Goal: Transaction & Acquisition: Book appointment/travel/reservation

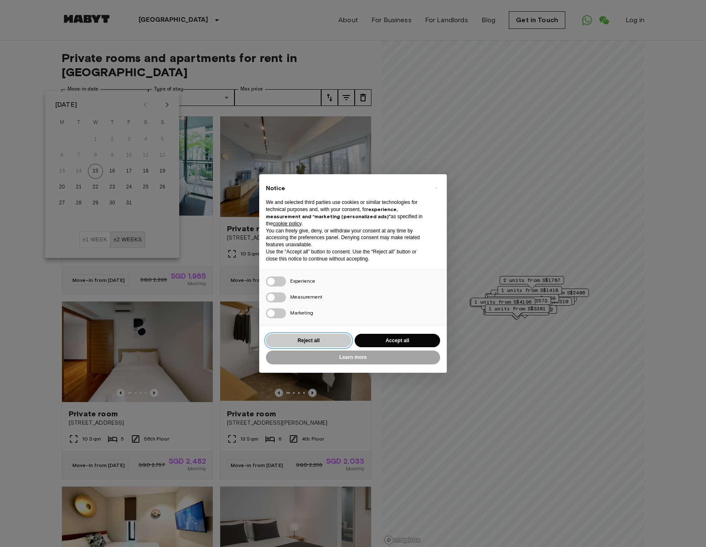
click at [318, 339] on button "Reject all" at bounding box center [308, 341] width 85 height 14
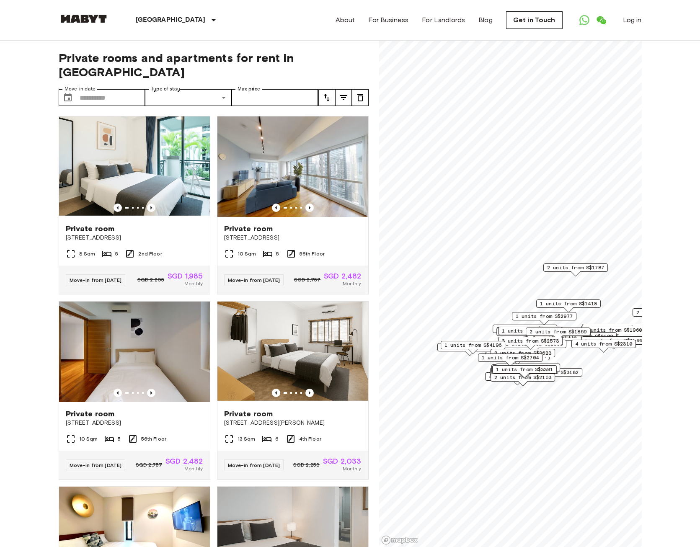
click at [124, 109] on div "Private room 16 Ewe Boon Road 8 Sqm 5 2nd Floor Move-in from 17 Oct 25 SGD 2,20…" at bounding box center [131, 201] width 158 height 185
click at [128, 89] on input "Move-in date" at bounding box center [113, 97] width 66 height 17
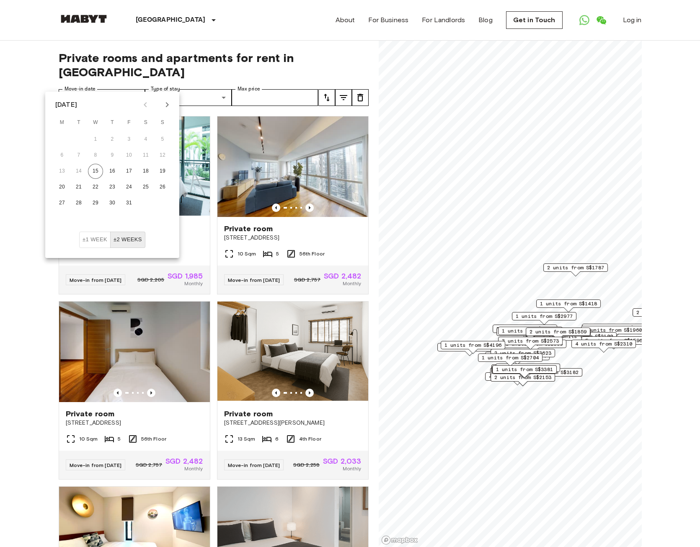
click at [168, 105] on icon "Next month" at bounding box center [167, 105] width 10 height 10
click at [168, 105] on icon "Next month" at bounding box center [167, 104] width 3 height 5
click at [145, 106] on icon "Previous month" at bounding box center [145, 104] width 3 height 5
click at [93, 156] on button "10" at bounding box center [95, 155] width 15 height 15
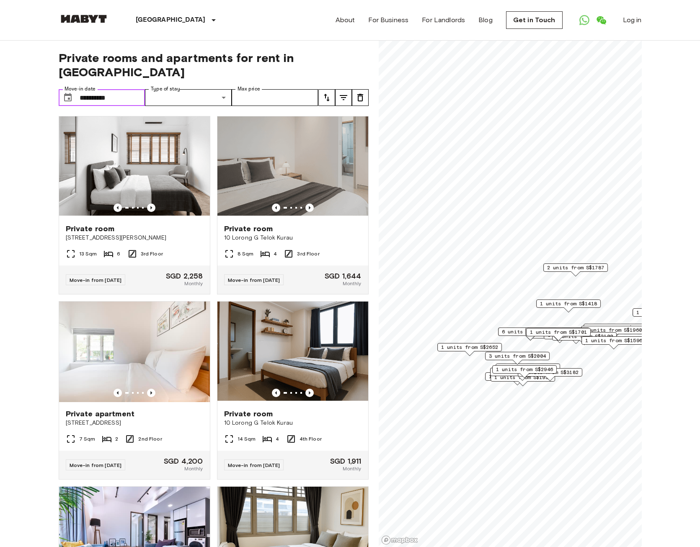
type input "**********"
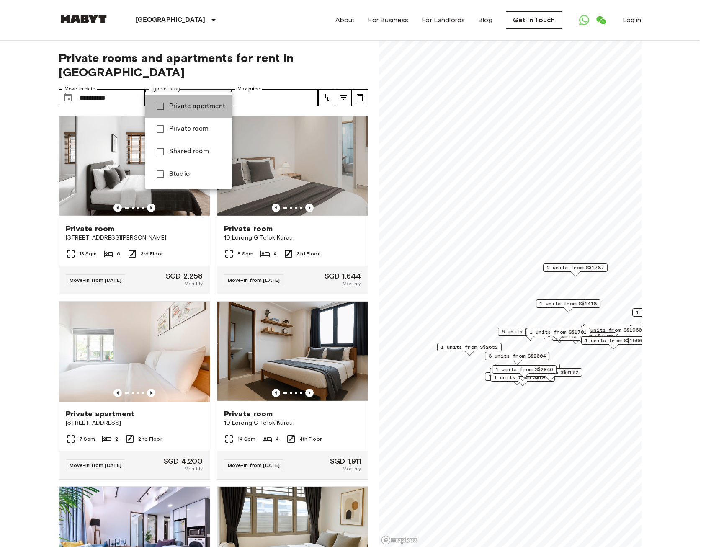
click at [199, 106] on span "Private apartment" at bounding box center [197, 106] width 57 height 10
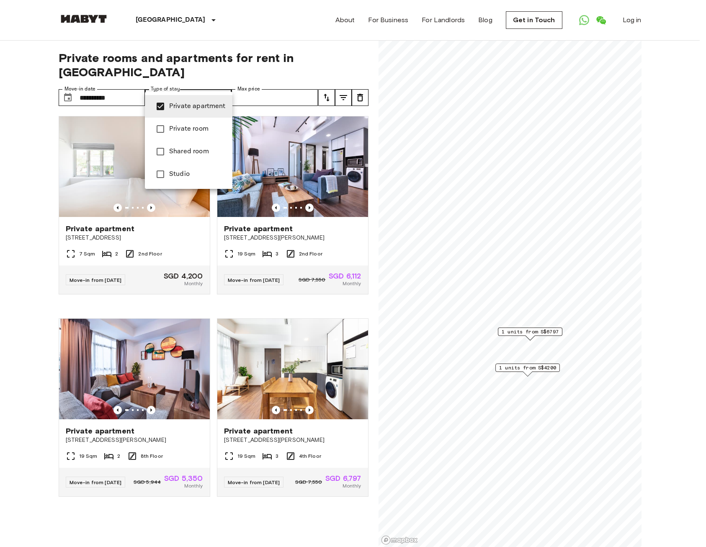
click at [177, 176] on span "Studio" at bounding box center [197, 174] width 57 height 10
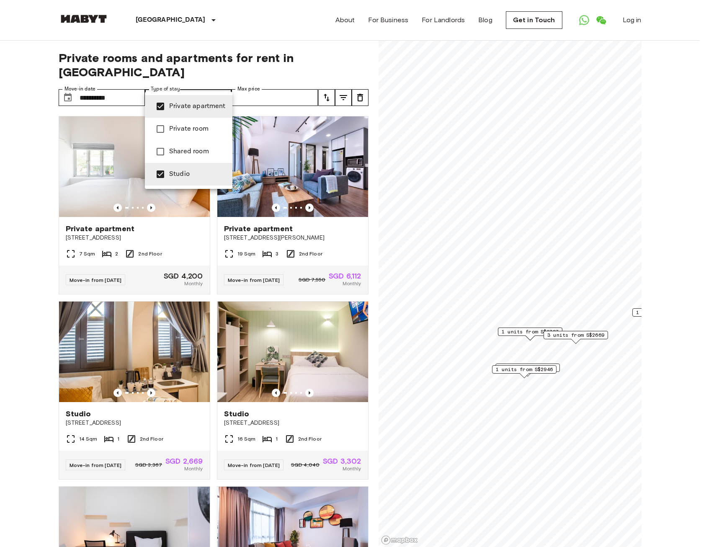
type input "**********"
click at [23, 111] on div at bounding box center [353, 273] width 706 height 547
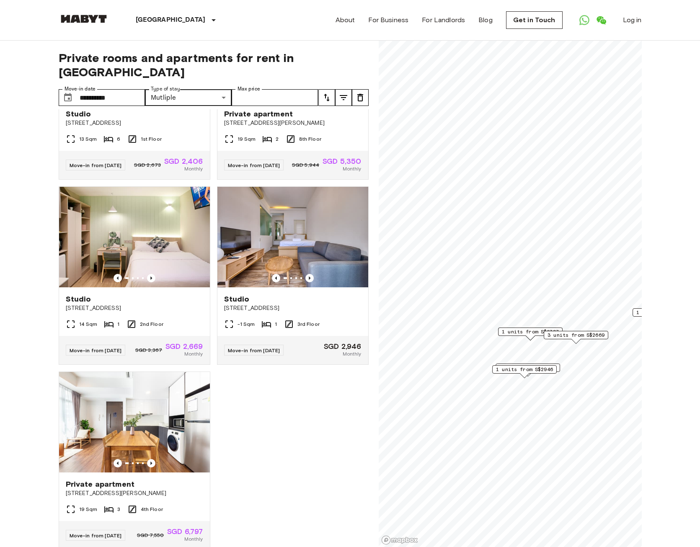
scroll to position [547, 0]
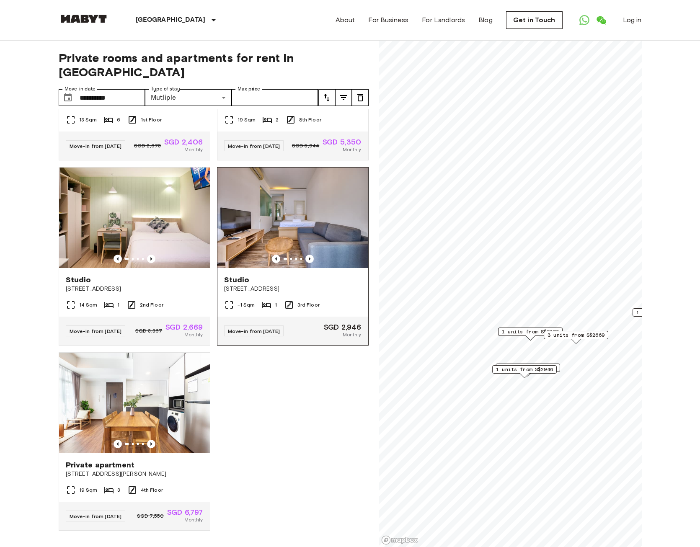
click at [272, 275] on div "Studio" at bounding box center [292, 280] width 137 height 10
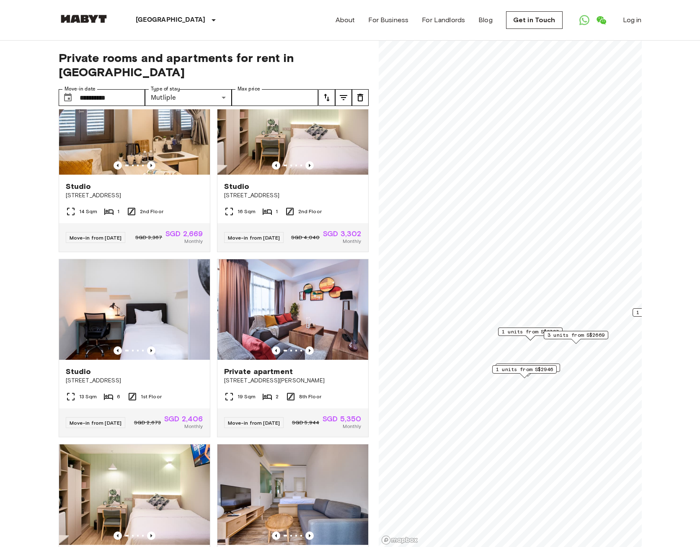
scroll to position [238, 0]
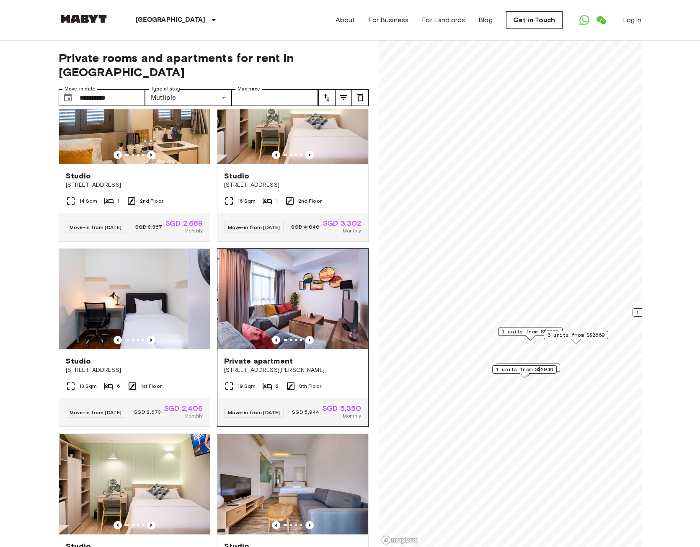
click at [258, 305] on img at bounding box center [292, 299] width 151 height 101
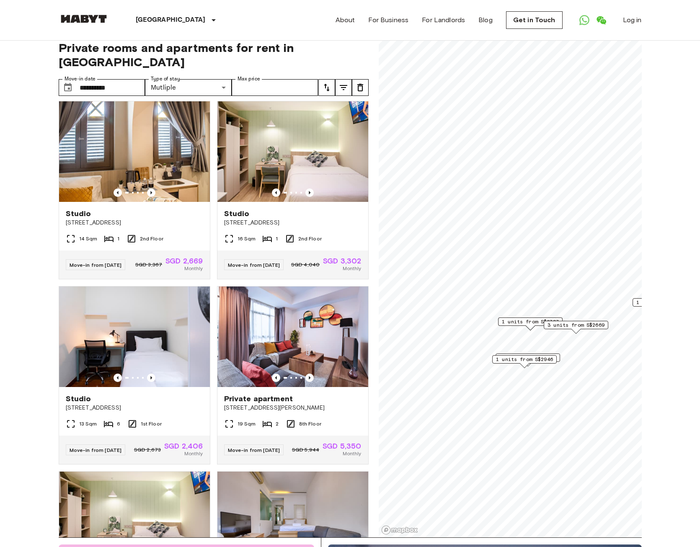
scroll to position [0, 0]
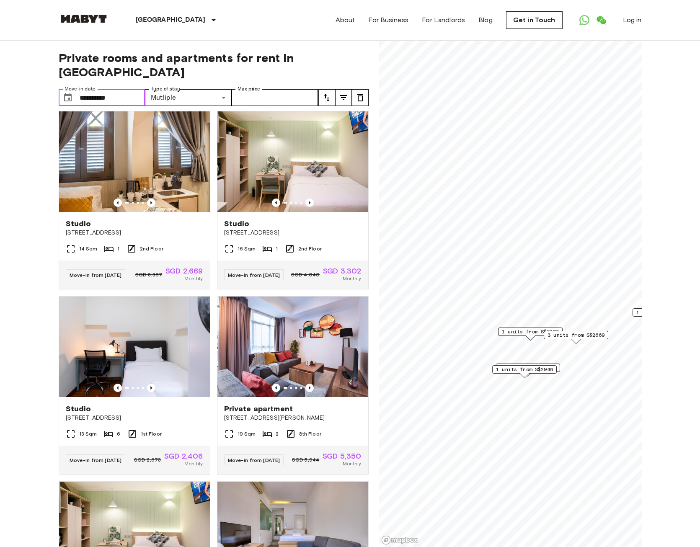
click at [116, 89] on input "**********" at bounding box center [113, 97] width 66 height 17
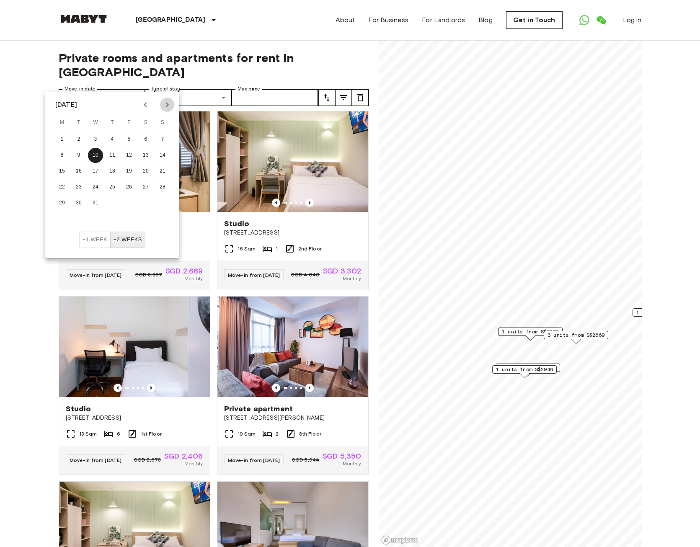
click at [166, 106] on icon "Next month" at bounding box center [167, 105] width 10 height 10
click at [166, 107] on icon "Next month" at bounding box center [167, 104] width 3 height 5
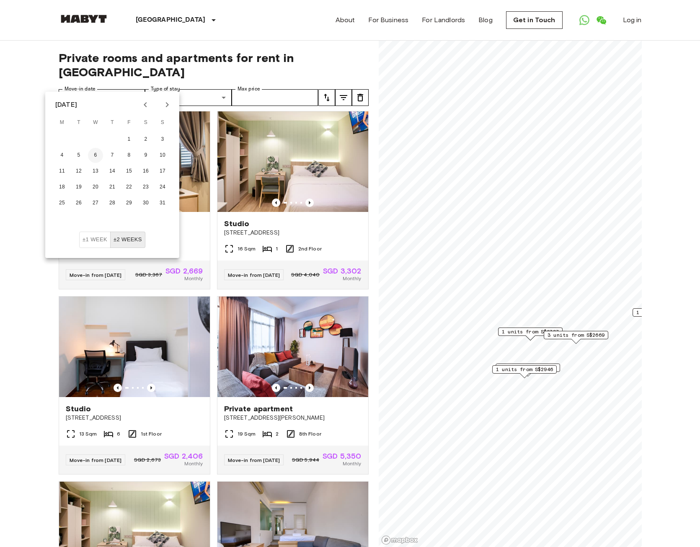
click at [92, 157] on button "6" at bounding box center [95, 155] width 15 height 15
type input "**********"
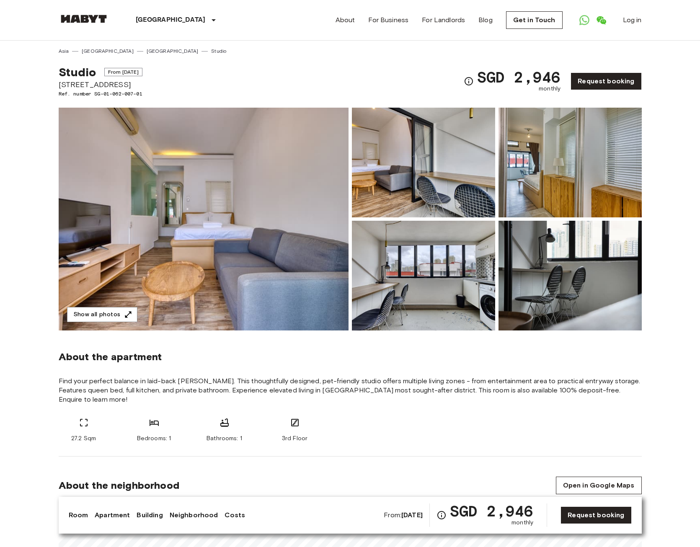
click at [223, 257] on img at bounding box center [204, 219] width 290 height 223
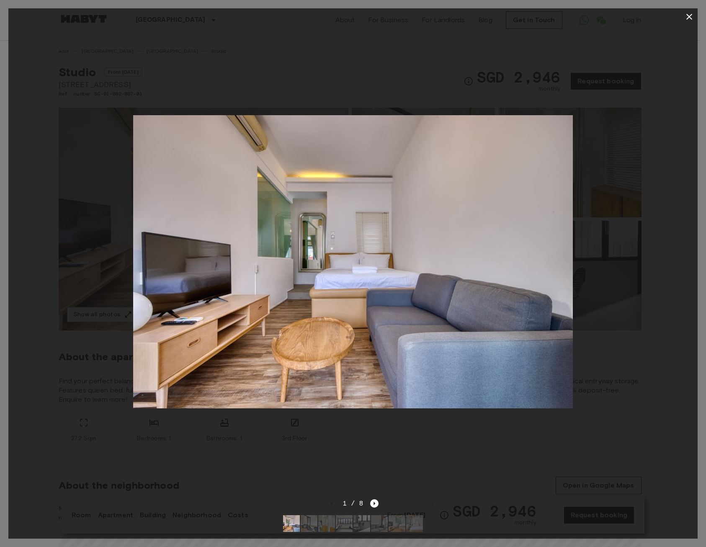
click at [377, 502] on div "1 / 8" at bounding box center [354, 504] width 52 height 10
click at [377, 501] on icon "Next image" at bounding box center [374, 503] width 8 height 8
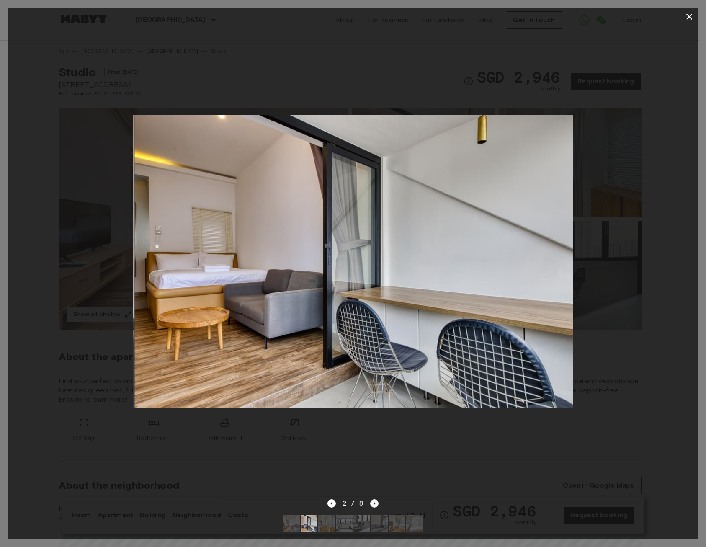
click at [378, 500] on icon "Next image" at bounding box center [374, 503] width 8 height 8
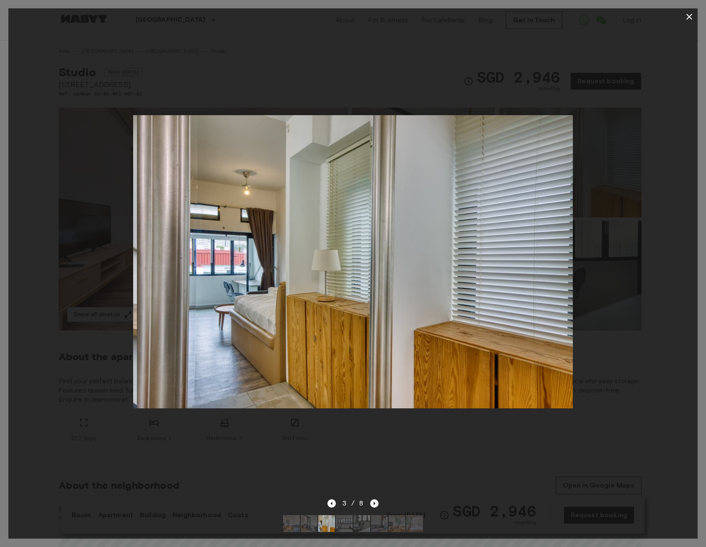
click at [377, 500] on icon "Next image" at bounding box center [374, 503] width 8 height 8
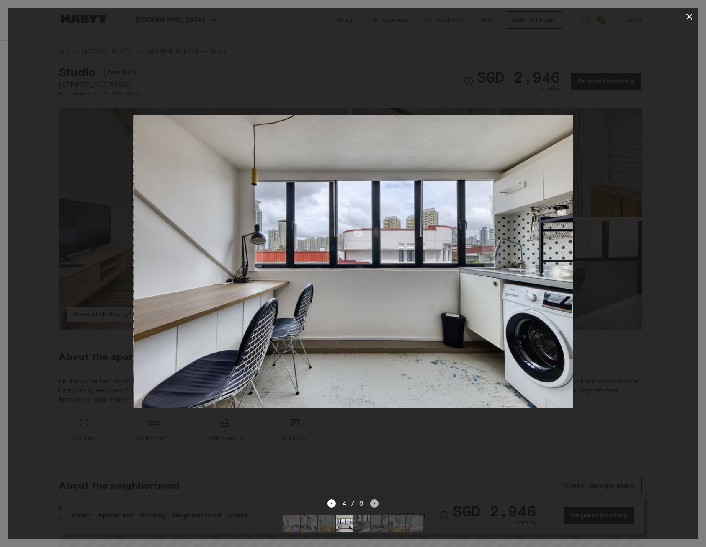
click at [377, 500] on icon "Next image" at bounding box center [374, 503] width 8 height 8
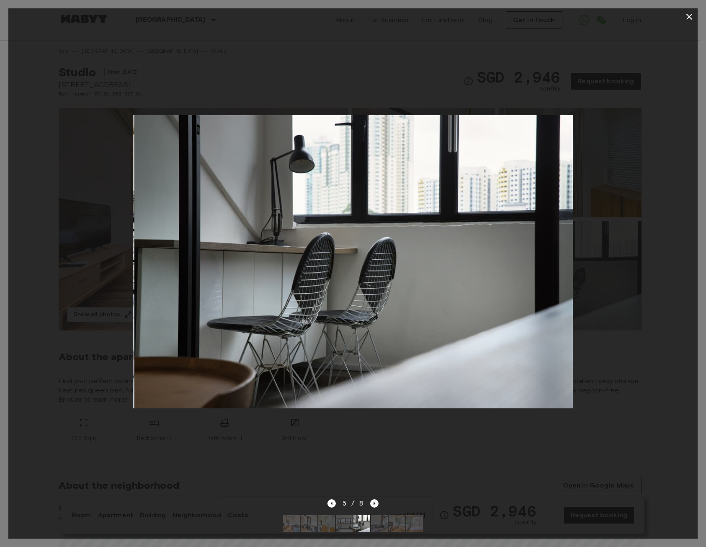
click at [377, 500] on icon "Next image" at bounding box center [374, 503] width 8 height 8
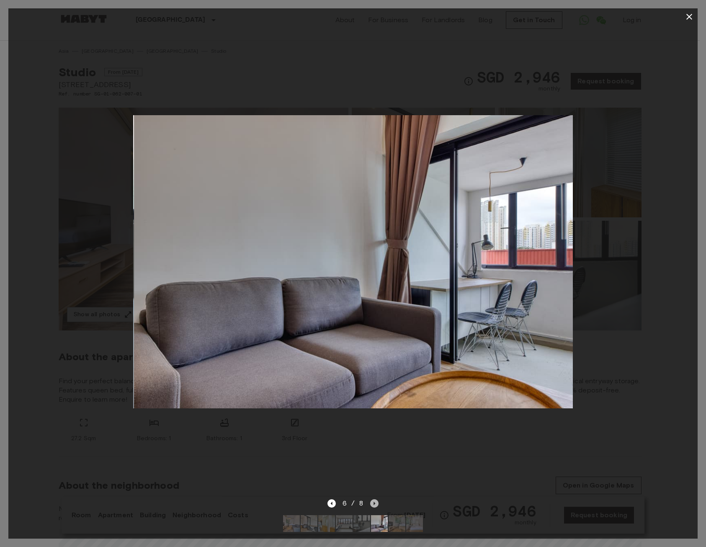
click at [377, 500] on icon "Next image" at bounding box center [374, 503] width 8 height 8
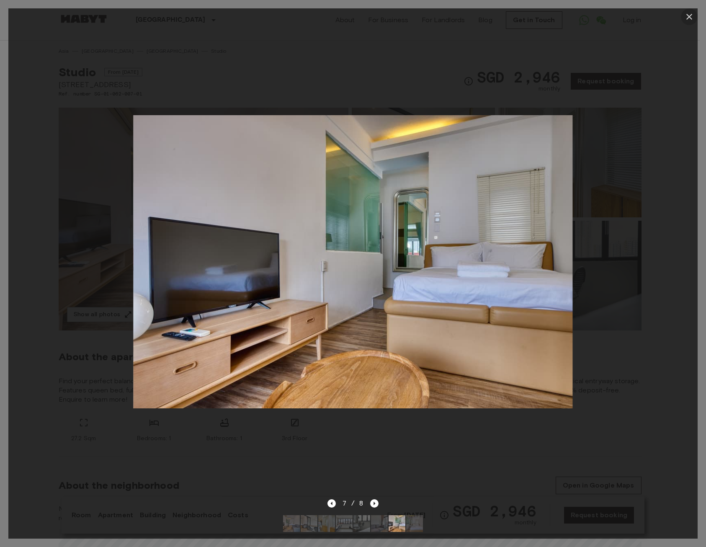
click at [690, 17] on icon "button" at bounding box center [690, 17] width 6 height 6
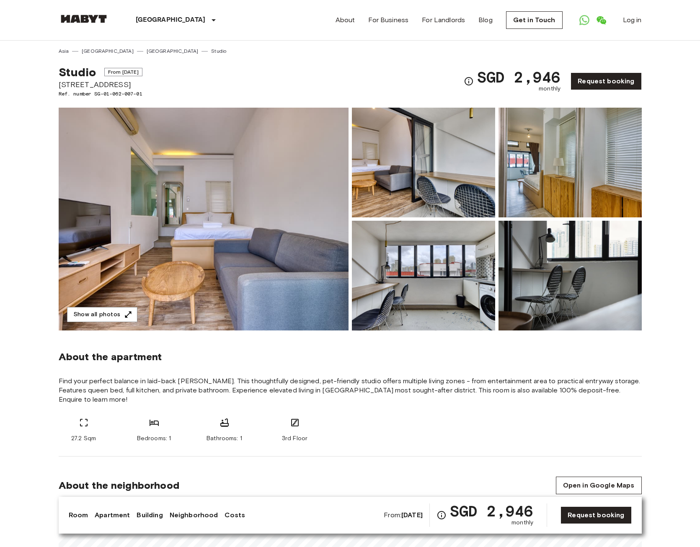
click at [227, 75] on div "Studio From Dec 24 2025 82 Tiong Poh Road Ref. number SG-01-062-007-01 SGD 2,94…" at bounding box center [350, 76] width 583 height 43
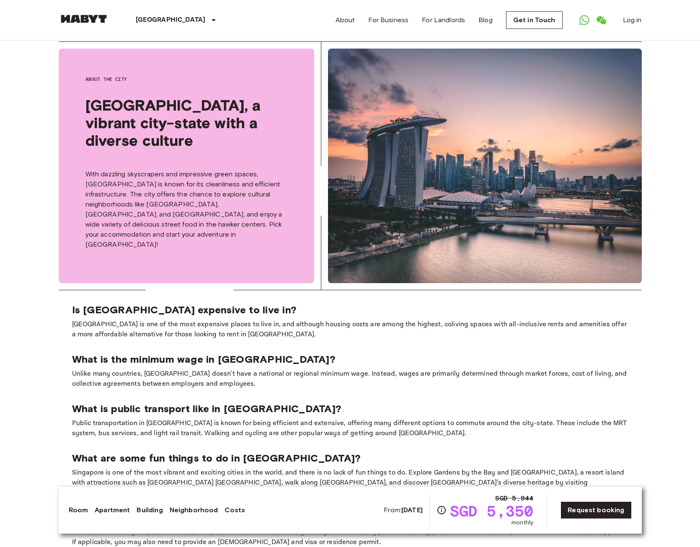
scroll to position [840, 0]
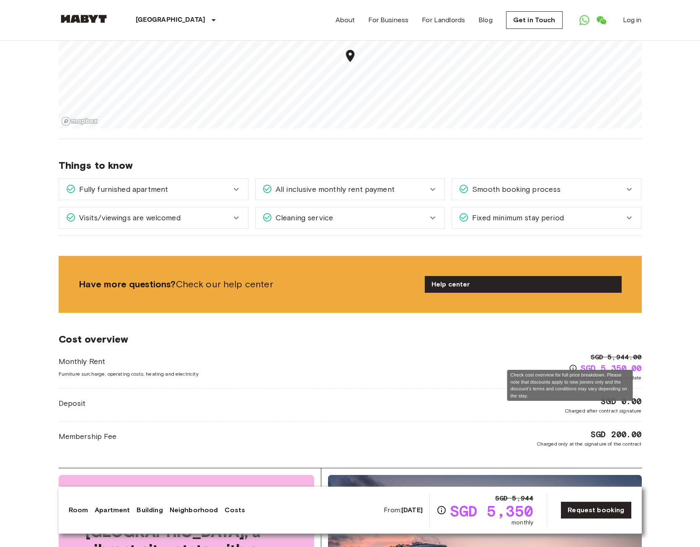
click at [569, 364] on icon "Check cost overview for full price breakdown. Please note that discounts apply …" at bounding box center [573, 368] width 8 height 8
drag, startPoint x: 691, startPoint y: 174, endPoint x: 691, endPoint y: 199, distance: 24.7
click at [691, 174] on body "Singapore Europe Amsterdam Berlin Brussels Cologne Dusseldorf Frankfurt Graz Ha…" at bounding box center [350, 395] width 700 height 2471
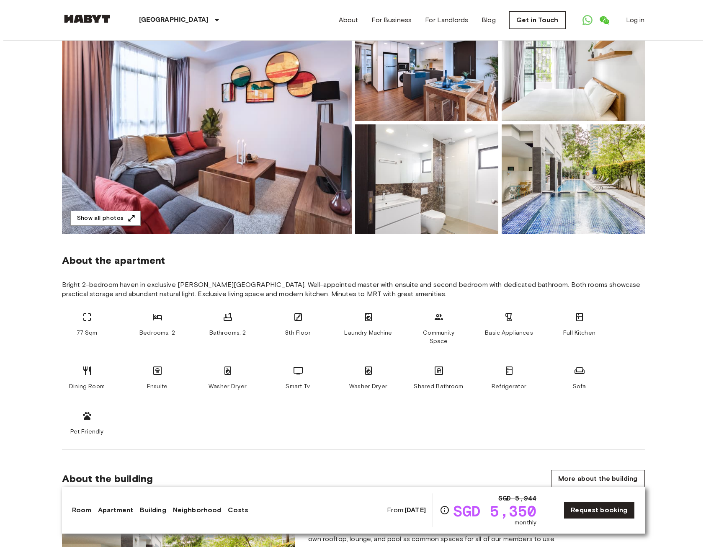
scroll to position [77, 0]
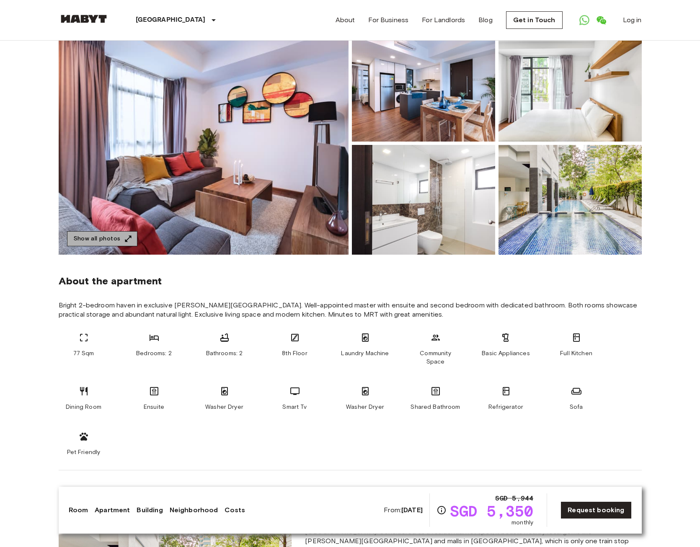
click at [127, 238] on icon "button" at bounding box center [128, 239] width 8 height 8
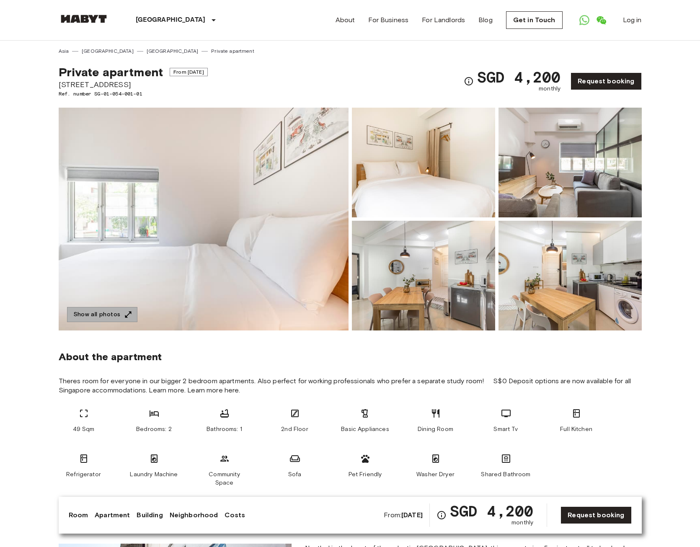
click at [127, 315] on icon "button" at bounding box center [128, 314] width 8 height 8
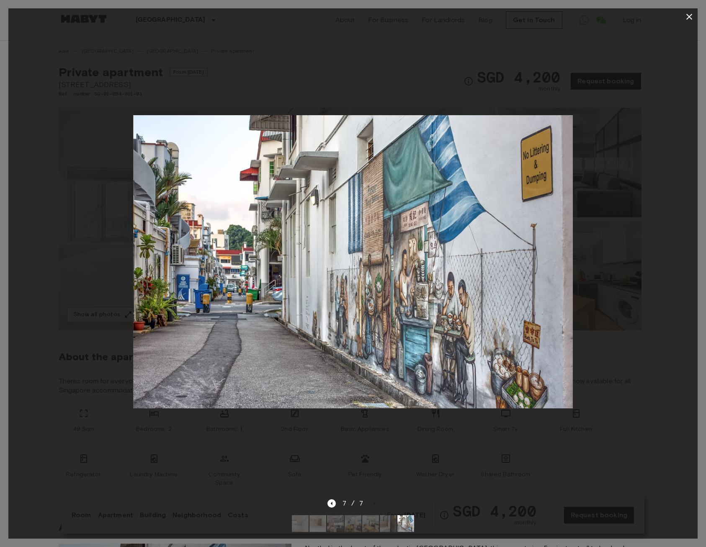
click at [686, 16] on icon "button" at bounding box center [690, 17] width 10 height 10
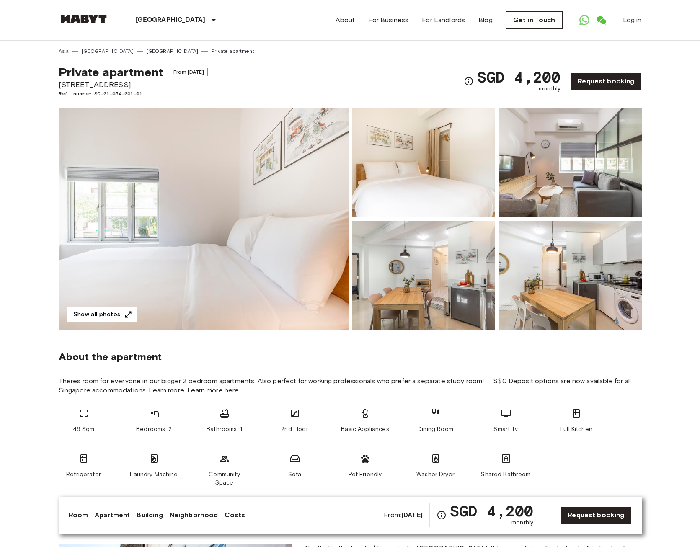
click at [121, 317] on button "Show all photos" at bounding box center [102, 315] width 70 height 16
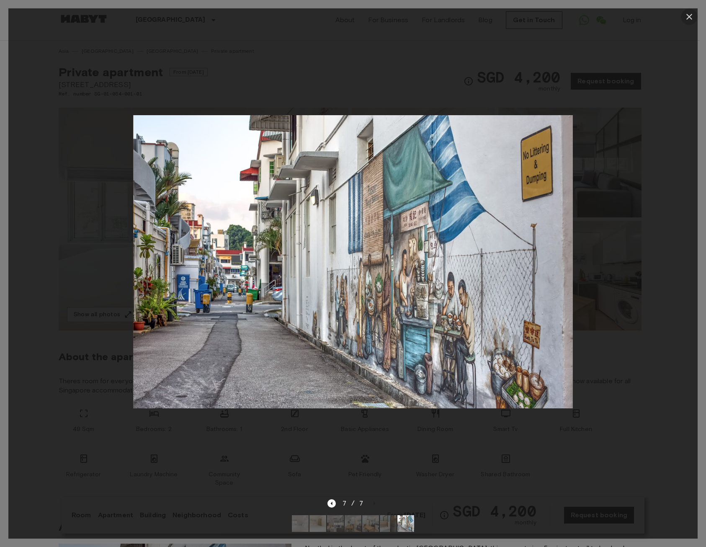
click at [691, 18] on icon "button" at bounding box center [690, 17] width 6 height 6
